Goal: Information Seeking & Learning: Find specific fact

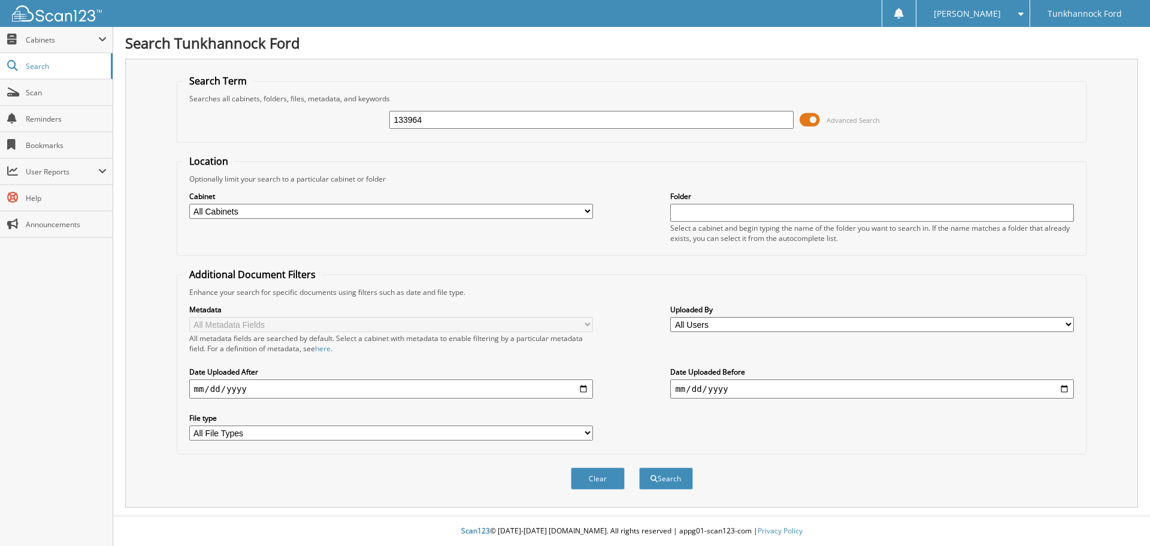
type input "133964"
click at [639, 467] on button "Search" at bounding box center [666, 478] width 54 height 22
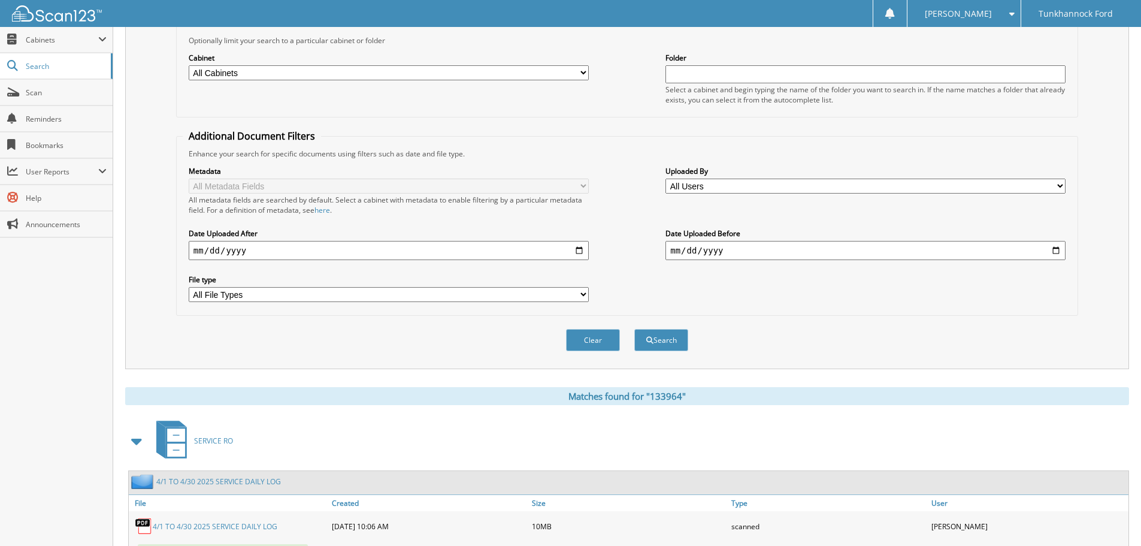
scroll to position [31, 0]
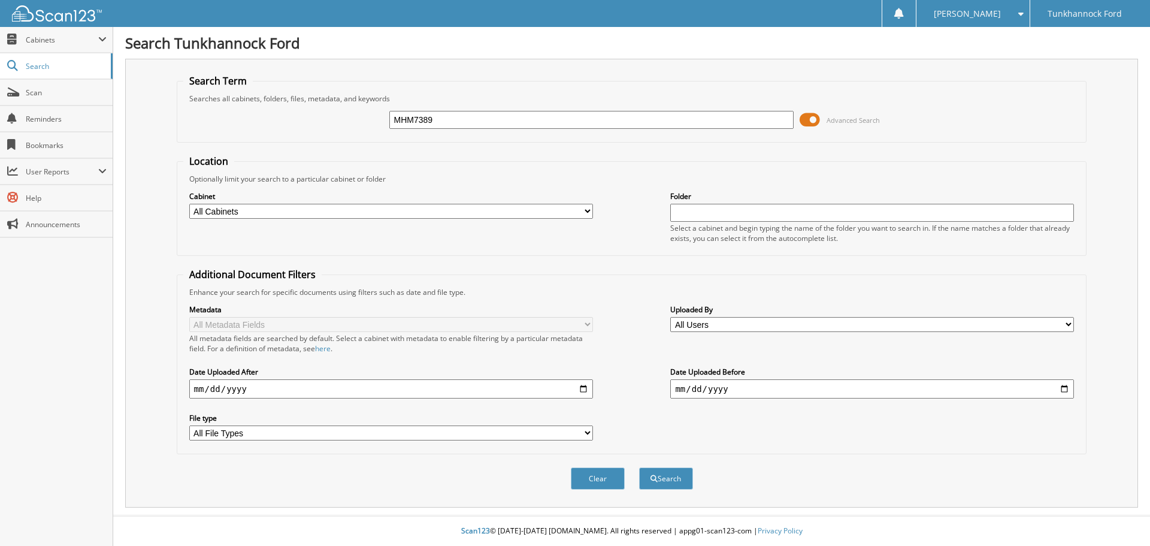
type input "MHM7389"
click at [639, 467] on button "Search" at bounding box center [666, 478] width 54 height 22
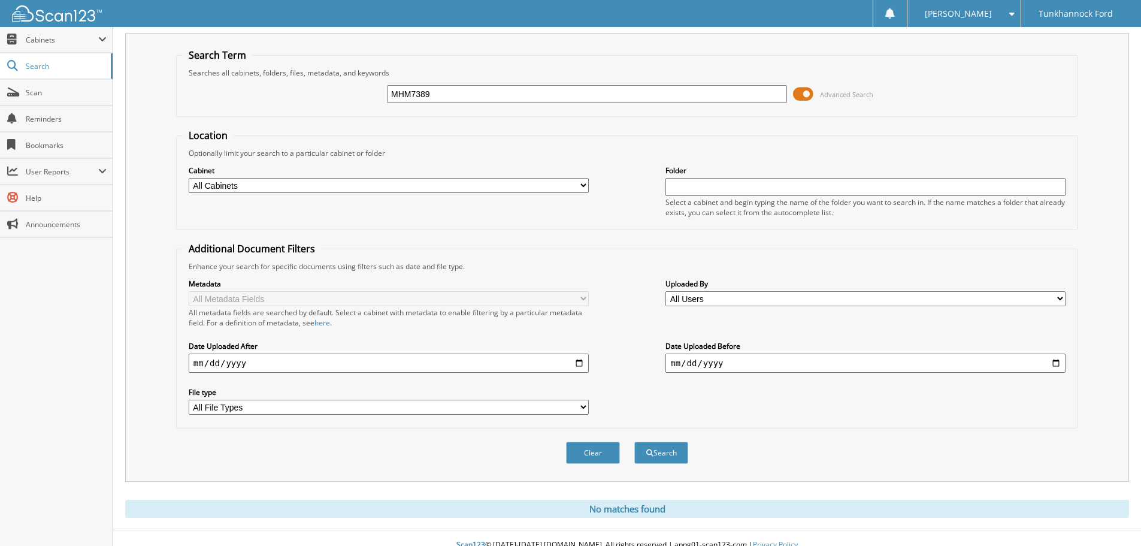
scroll to position [40, 0]
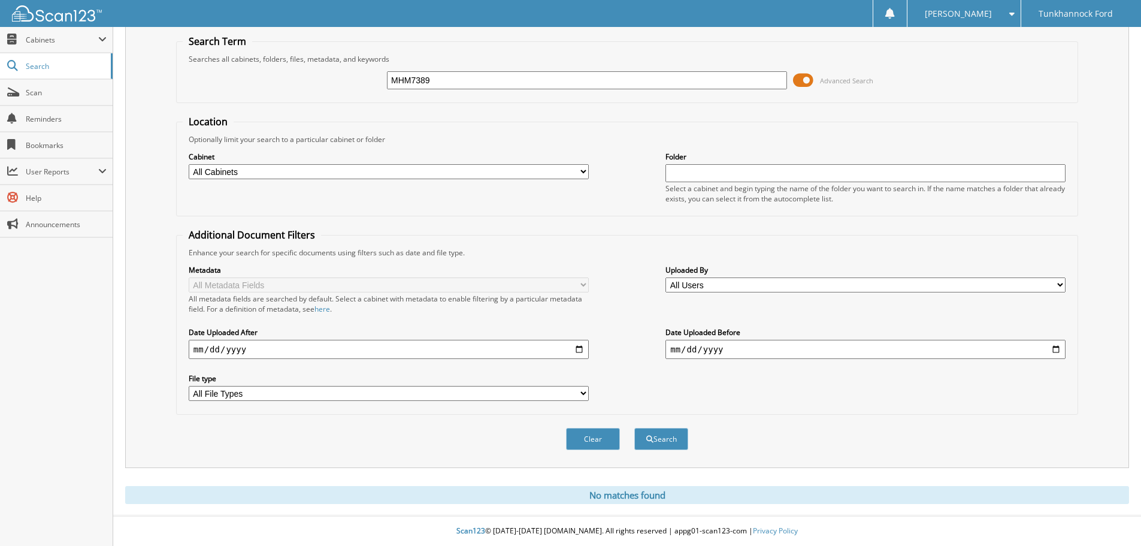
click at [489, 86] on input "MHM7389" at bounding box center [587, 80] width 400 height 18
